Goal: Use online tool/utility: Utilize a website feature to perform a specific function

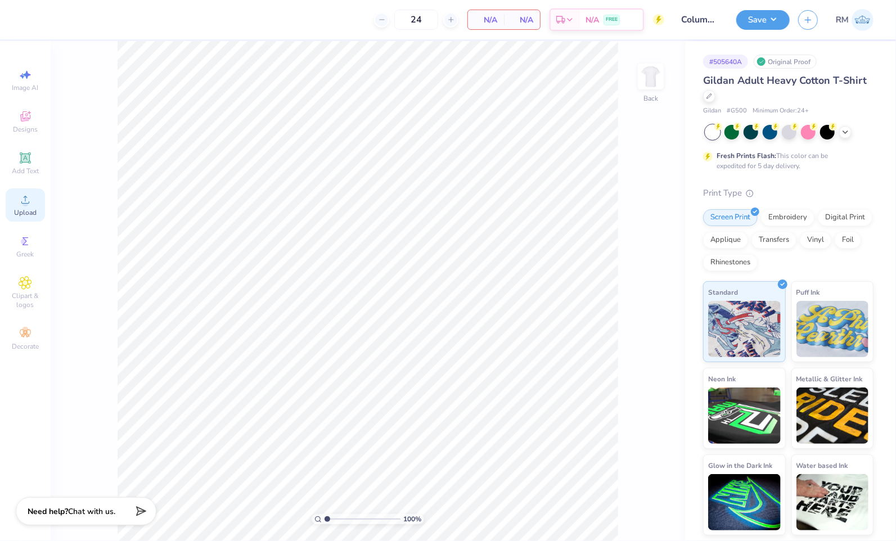
click at [28, 206] on icon at bounding box center [25, 199] width 13 height 13
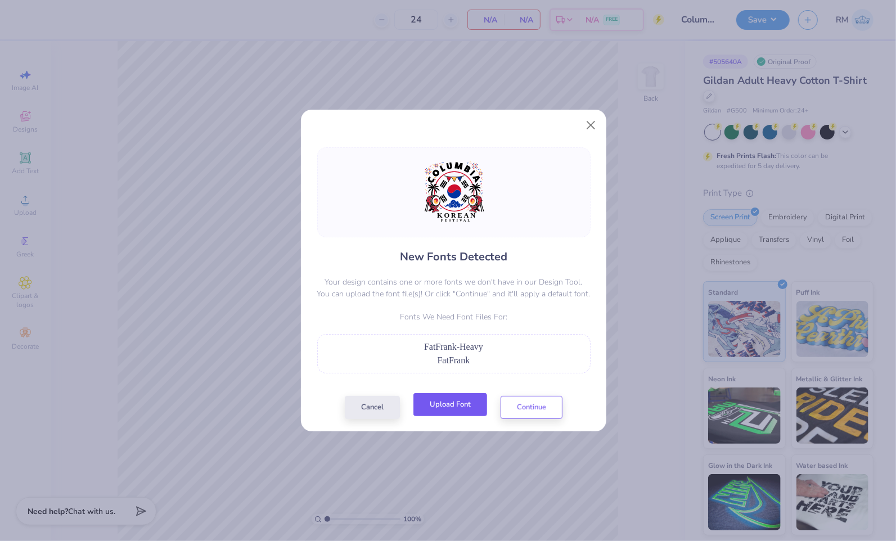
click at [444, 409] on button "Upload Font" at bounding box center [450, 404] width 74 height 23
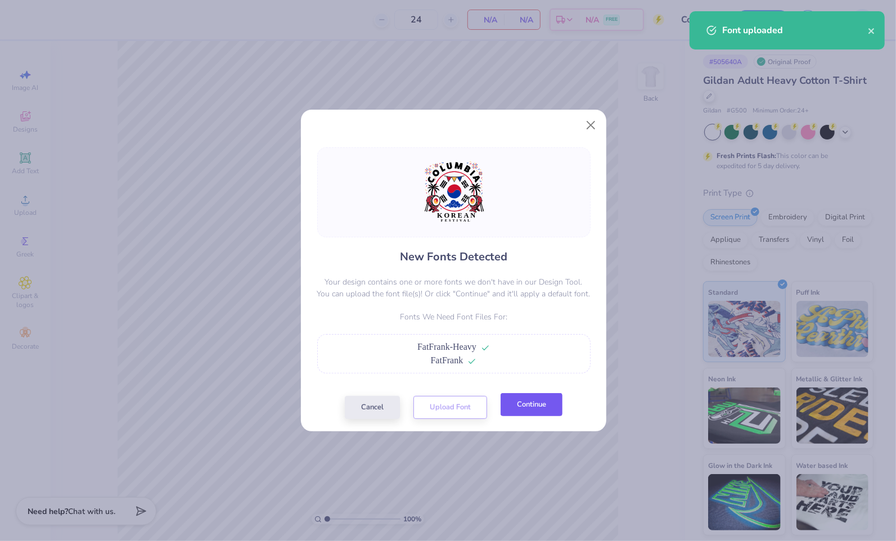
click at [529, 408] on button "Continue" at bounding box center [532, 404] width 62 height 23
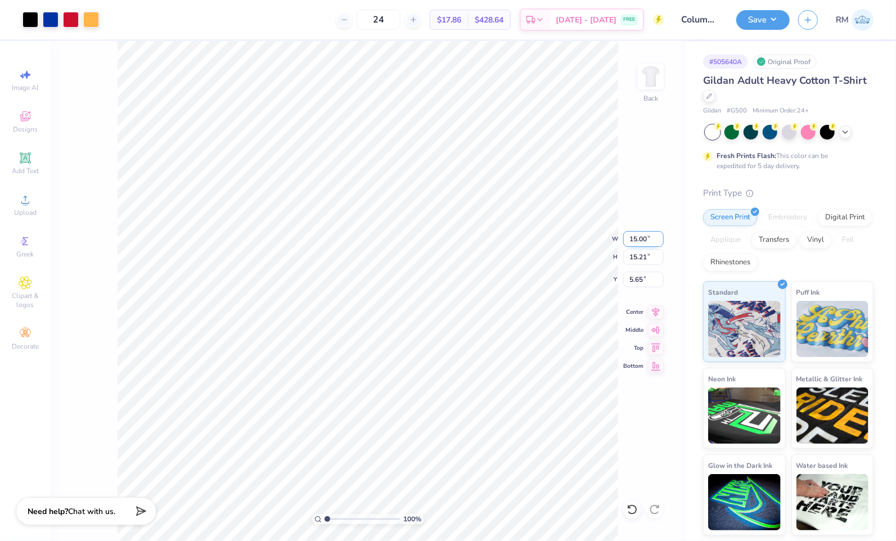
click at [637, 241] on input "15.00" at bounding box center [643, 239] width 40 height 16
click at [637, 282] on input "5.65" at bounding box center [643, 280] width 40 height 16
type input "12.00"
type input "12.17"
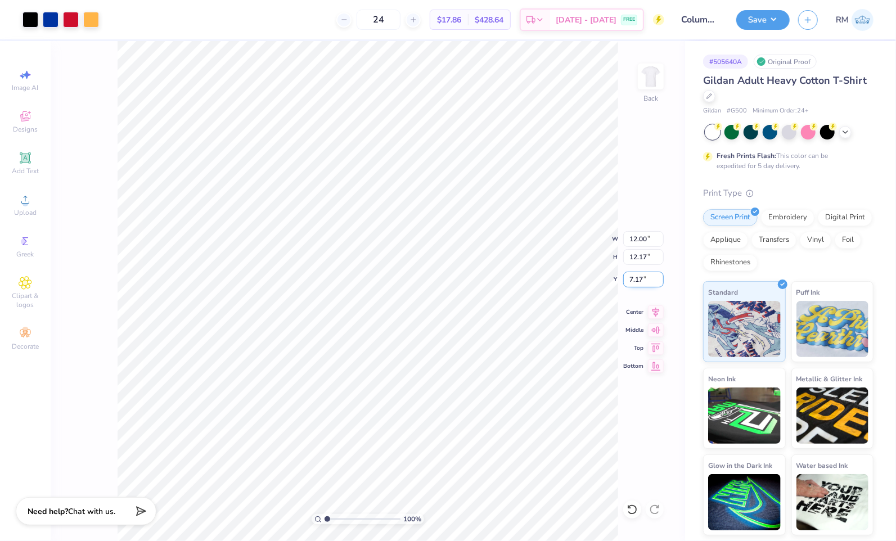
click at [639, 276] on input "7.17" at bounding box center [643, 280] width 40 height 16
type input "3.00"
click at [778, 19] on button "Save" at bounding box center [762, 18] width 53 height 20
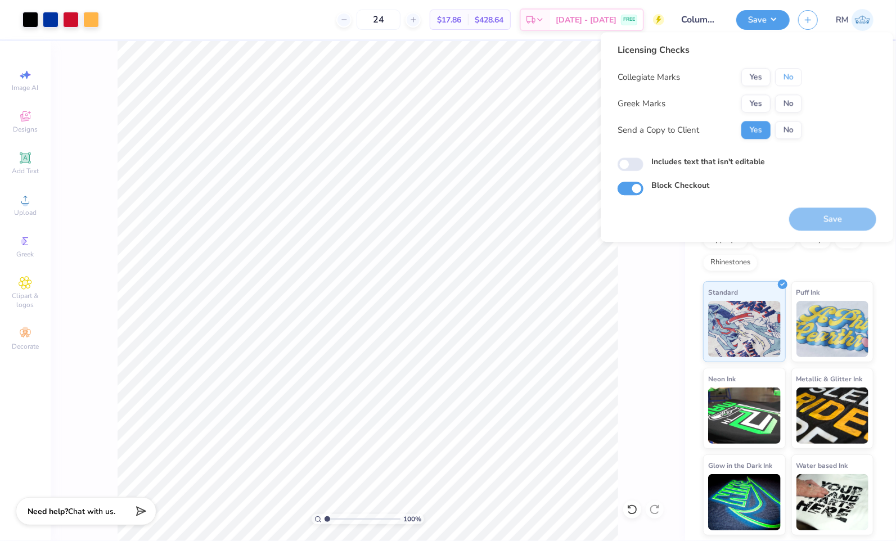
drag, startPoint x: 793, startPoint y: 73, endPoint x: 797, endPoint y: 92, distance: 19.5
click at [794, 74] on button "No" at bounding box center [788, 77] width 27 height 18
click at [797, 102] on button "No" at bounding box center [788, 103] width 27 height 18
click at [839, 218] on button "Save" at bounding box center [832, 219] width 87 height 23
